Goal: Task Accomplishment & Management: Manage account settings

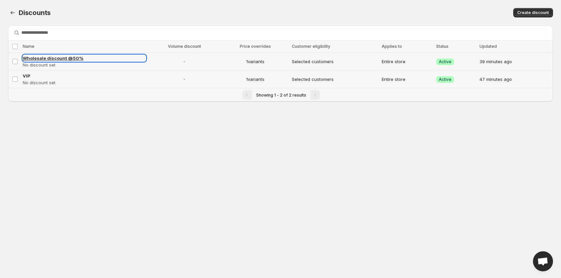
click at [59, 59] on span "Wholesale discount @50%" at bounding box center [53, 57] width 61 height 5
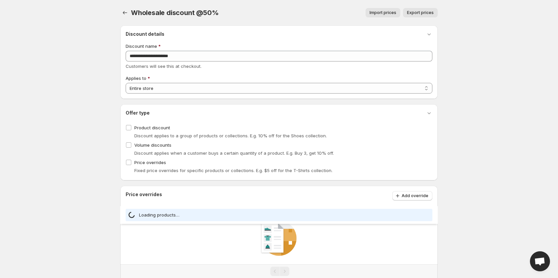
select select "***"
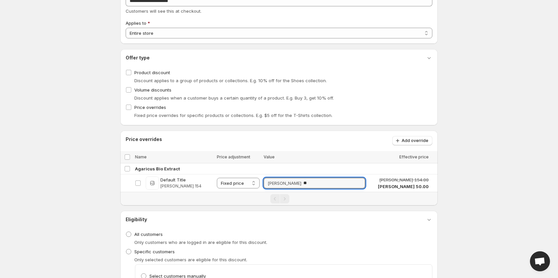
scroll to position [100, 0]
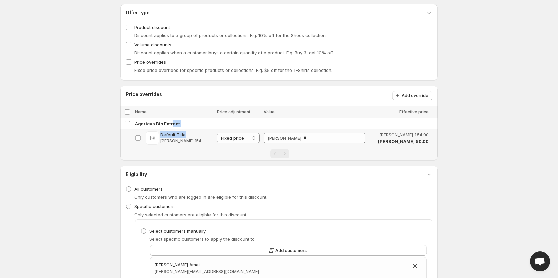
drag, startPoint x: 190, startPoint y: 133, endPoint x: 171, endPoint y: 128, distance: 19.3
click at [170, 128] on tbody "**********" at bounding box center [278, 132] width 317 height 29
click at [189, 123] on div "Agaricus Bio Extract" at bounding box center [284, 123] width 299 height 7
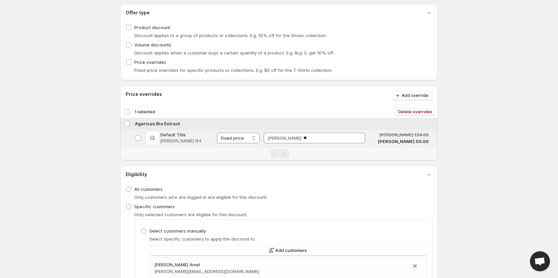
drag, startPoint x: 191, startPoint y: 123, endPoint x: 144, endPoint y: 121, distance: 47.5
click at [144, 121] on div "Agaricus Bio Extract" at bounding box center [284, 123] width 299 height 7
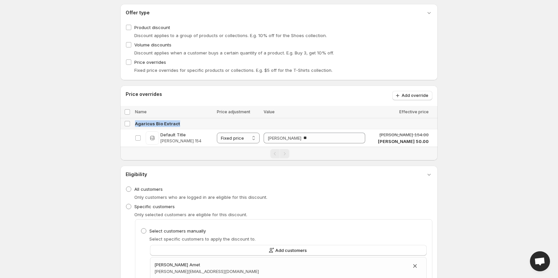
drag, startPoint x: 136, startPoint y: 122, endPoint x: 179, endPoint y: 127, distance: 43.3
click at [179, 127] on td "Agaricus Bio Extract" at bounding box center [285, 123] width 305 height 11
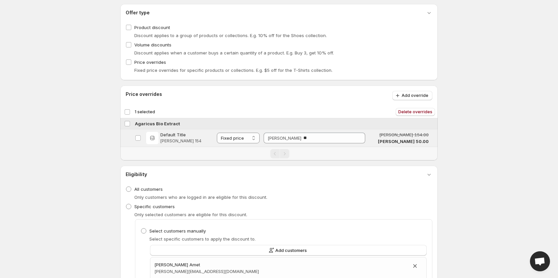
drag, startPoint x: 179, startPoint y: 124, endPoint x: 137, endPoint y: 122, distance: 42.8
click at [137, 122] on div "Agaricus Bio Extract" at bounding box center [284, 123] width 299 height 7
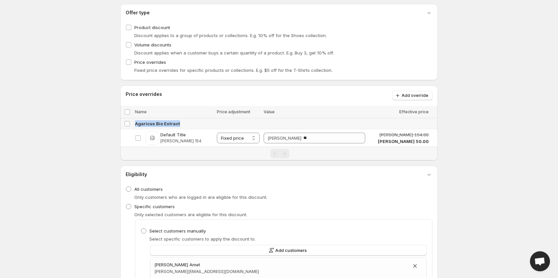
copy span "Agaricus Bio Extract"
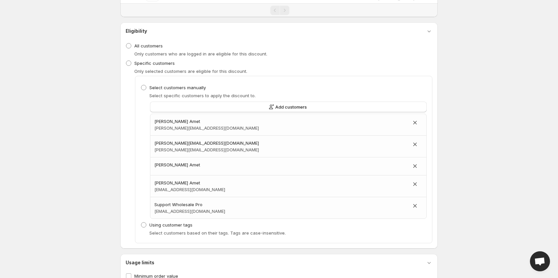
scroll to position [110, 0]
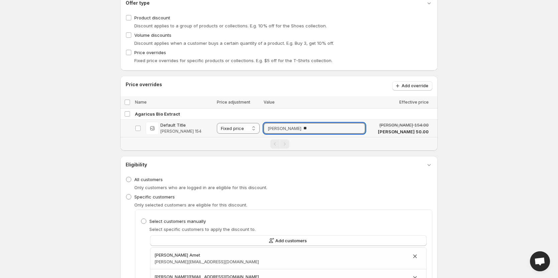
drag, startPoint x: 300, startPoint y: 126, endPoint x: 268, endPoint y: 129, distance: 32.2
click at [268, 129] on td "[PERSON_NAME] **" at bounding box center [315, 129] width 106 height 18
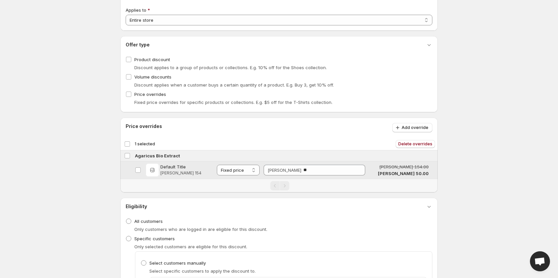
scroll to position [0, 0]
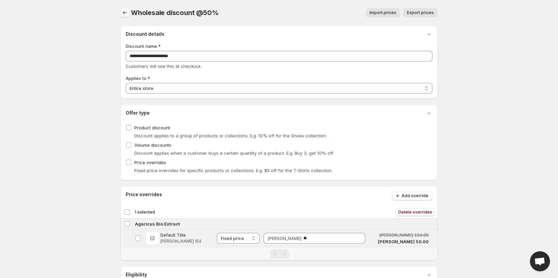
click at [123, 16] on icon "button" at bounding box center [125, 12] width 7 height 7
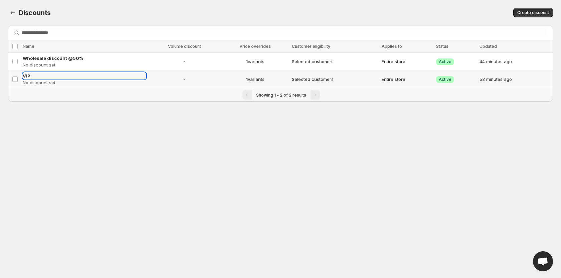
click at [24, 77] on span "VIP" at bounding box center [27, 75] width 8 height 5
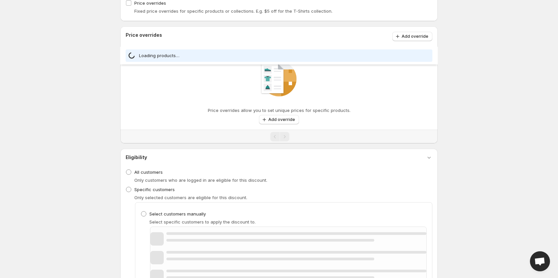
select select "***"
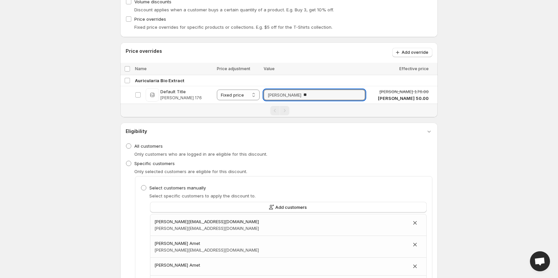
scroll to position [10, 0]
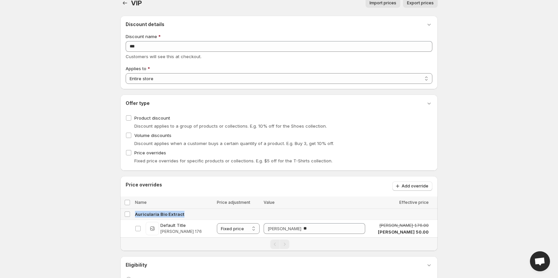
drag, startPoint x: 190, startPoint y: 213, endPoint x: 136, endPoint y: 214, distance: 53.8
click at [136, 214] on div "Auricularia Bio Extract" at bounding box center [284, 214] width 299 height 7
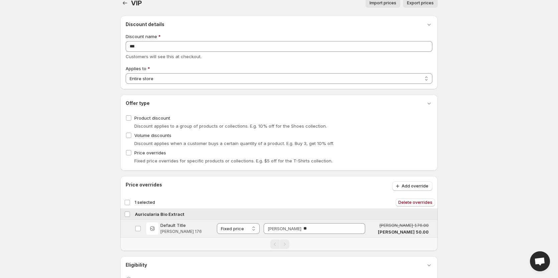
copy span "Auricularia Bio Extract"
click at [122, 4] on icon "button" at bounding box center [125, 3] width 7 height 7
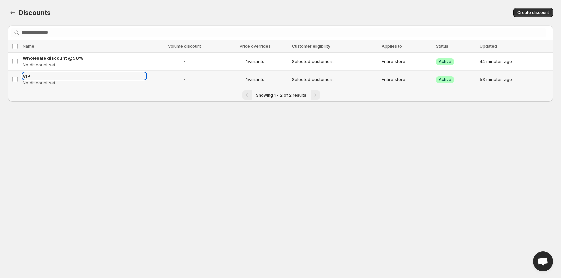
click at [28, 73] on span "VIP" at bounding box center [27, 75] width 8 height 5
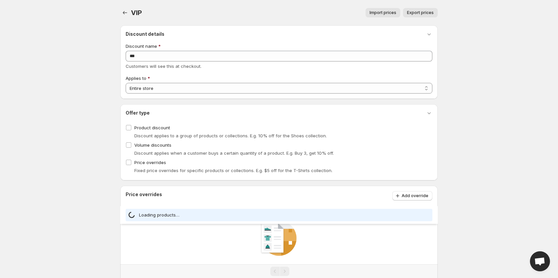
select select "***"
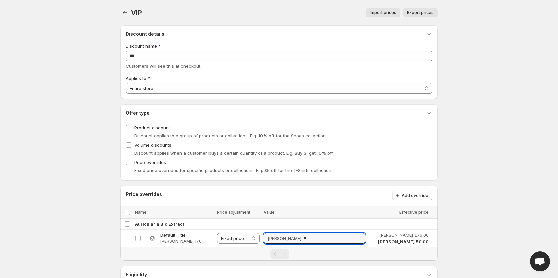
scroll to position [100, 0]
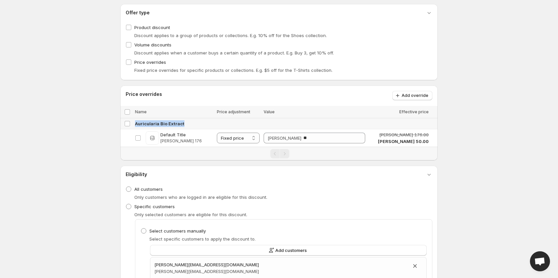
drag, startPoint x: 203, startPoint y: 124, endPoint x: 135, endPoint y: 120, distance: 68.3
click at [135, 120] on td "Auricularia Bio Extract" at bounding box center [285, 123] width 305 height 11
copy span "Auricularia Bio Extract"
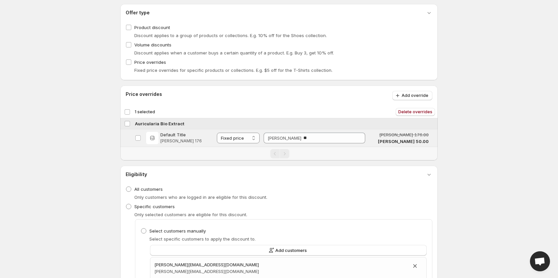
drag, startPoint x: 187, startPoint y: 122, endPoint x: 135, endPoint y: 121, distance: 51.8
click at [135, 121] on div "Auricularia Bio Extract" at bounding box center [284, 123] width 299 height 7
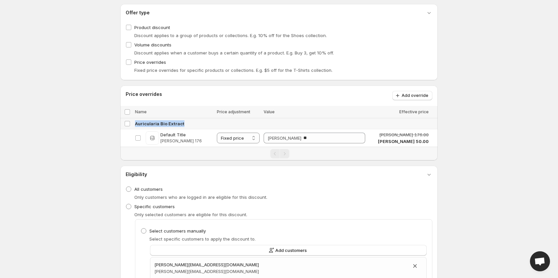
copy span "Auricularia Bio Extract"
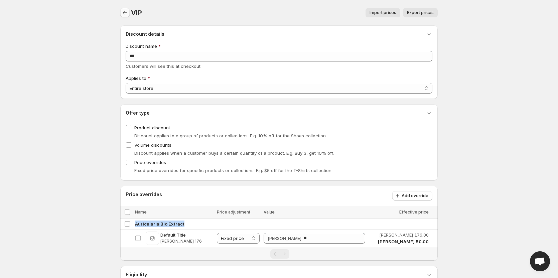
click at [126, 12] on icon "button" at bounding box center [125, 12] width 7 height 7
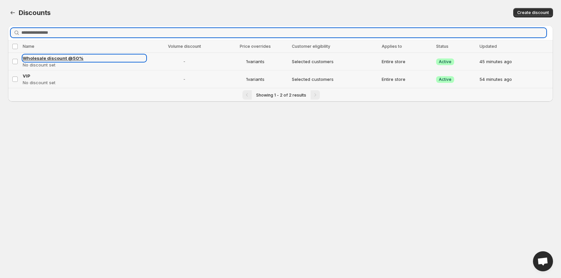
click at [70, 57] on span "Wholesale discount @50%" at bounding box center [53, 57] width 61 height 5
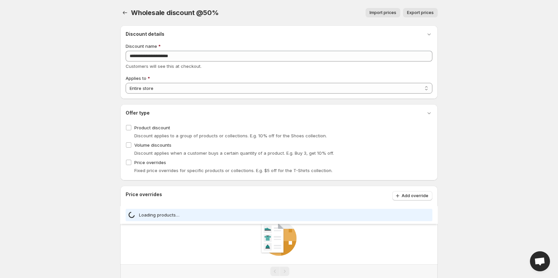
select select "***"
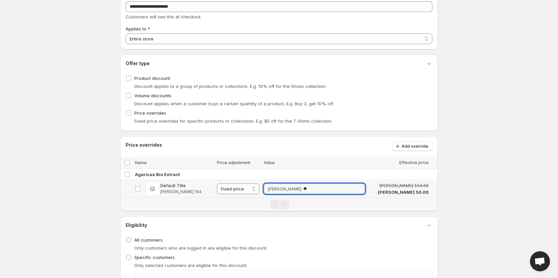
scroll to position [67, 0]
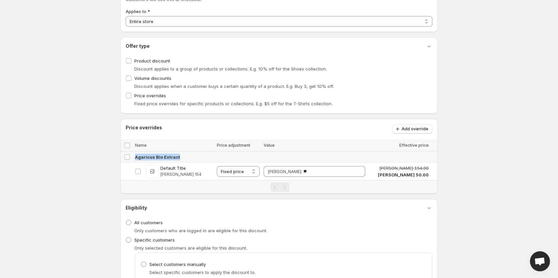
drag, startPoint x: 141, startPoint y: 153, endPoint x: 134, endPoint y: 153, distance: 7.0
click at [134, 153] on td "Agaricus Bio Extract" at bounding box center [285, 157] width 305 height 11
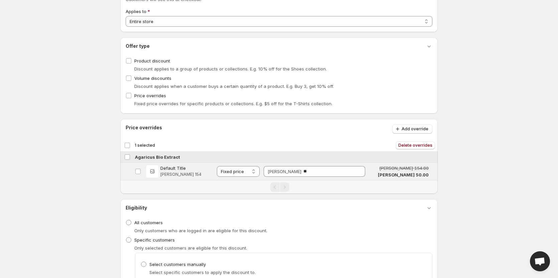
drag, startPoint x: 184, startPoint y: 154, endPoint x: 141, endPoint y: 152, distance: 43.5
click at [141, 152] on td "Agaricus Bio Extract" at bounding box center [285, 157] width 305 height 11
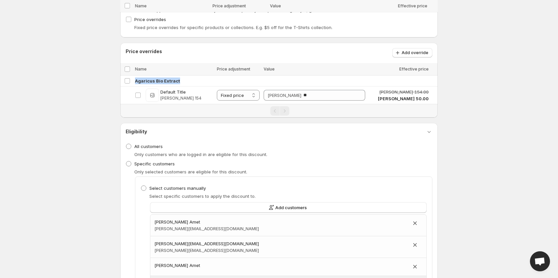
scroll to position [134, 0]
